Goal: Check status: Check status

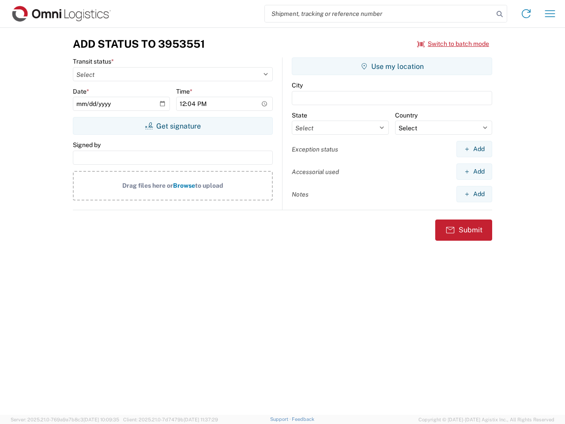
click at [379, 14] on input "search" at bounding box center [379, 13] width 229 height 17
click at [499, 14] on icon at bounding box center [499, 14] width 12 height 12
click at [526, 14] on icon at bounding box center [526, 14] width 14 height 14
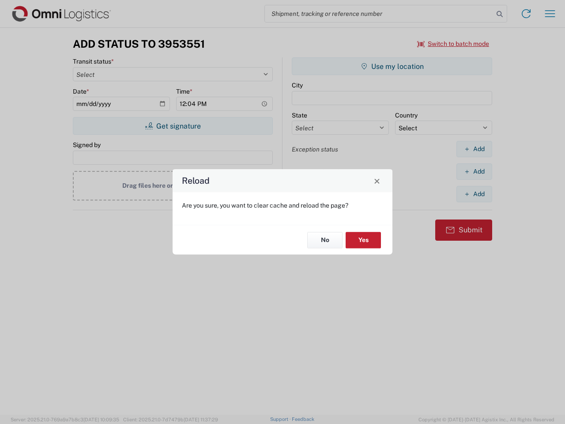
click at [550, 14] on div "Reload Are you sure, you want to clear cache and reload the page? No Yes" at bounding box center [282, 212] width 565 height 424
click at [453, 44] on div "Reload Are you sure, you want to clear cache and reload the page? No Yes" at bounding box center [282, 212] width 565 height 424
click at [172, 126] on div "Reload Are you sure, you want to clear cache and reload the page? No Yes" at bounding box center [282, 212] width 565 height 424
click at [392, 66] on div "Reload Are you sure, you want to clear cache and reload the page? No Yes" at bounding box center [282, 212] width 565 height 424
click at [474, 149] on div "Reload Are you sure, you want to clear cache and reload the page? No Yes" at bounding box center [282, 212] width 565 height 424
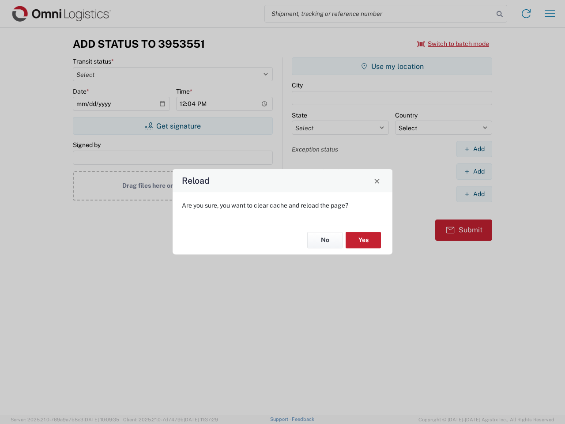
click at [474, 171] on div "Reload Are you sure, you want to clear cache and reload the page? No Yes" at bounding box center [282, 212] width 565 height 424
click at [474, 194] on div "Reload Are you sure, you want to clear cache and reload the page? No Yes" at bounding box center [282, 212] width 565 height 424
